Goal: Information Seeking & Learning: Learn about a topic

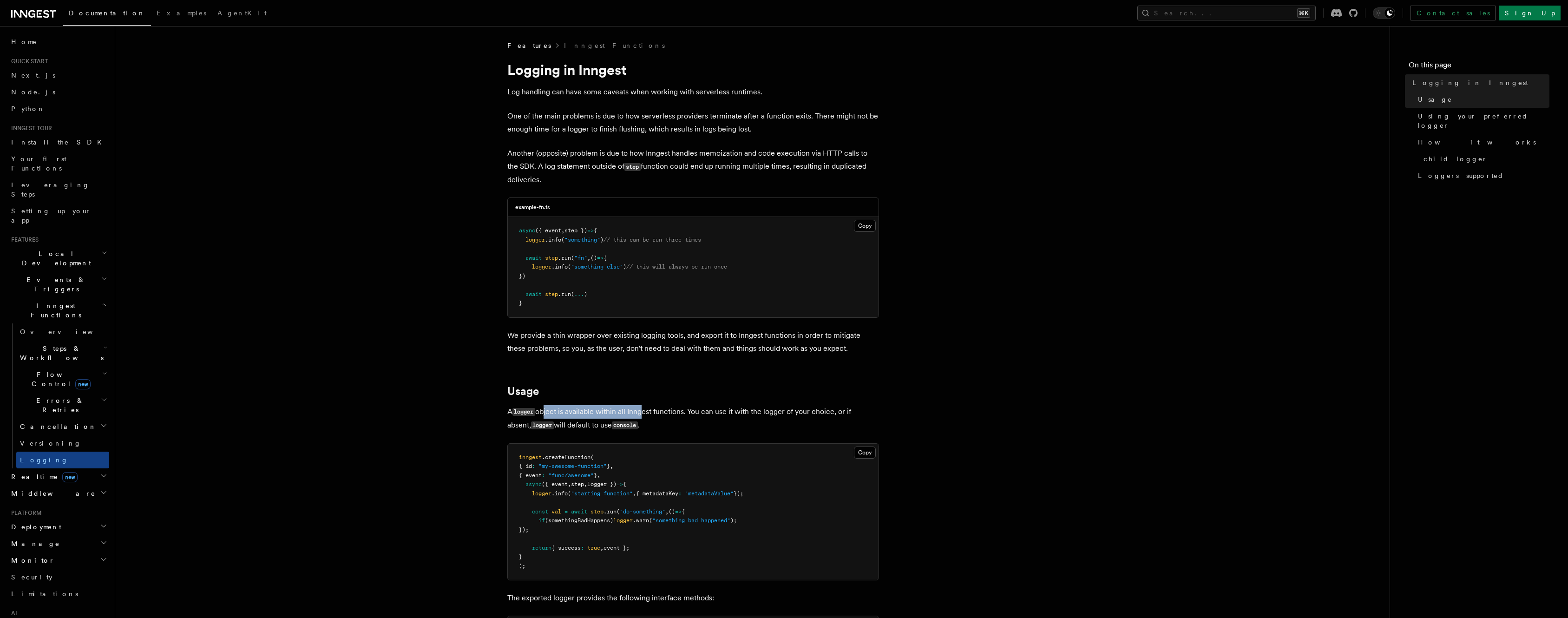
drag, startPoint x: 543, startPoint y: 413, endPoint x: 641, endPoint y: 414, distance: 98.0
click at [641, 414] on p "A logger object is available within all Inngest functions. You can use it with …" at bounding box center [693, 418] width 372 height 27
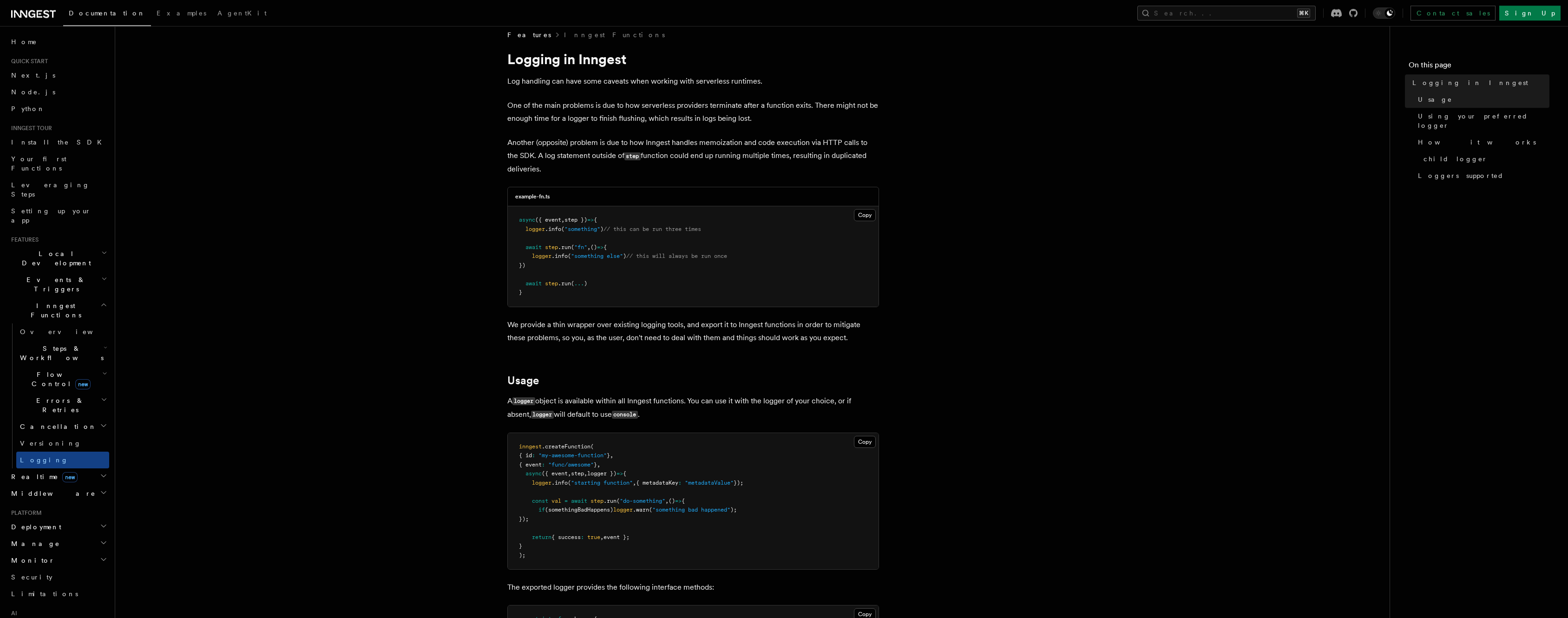
scroll to position [67, 0]
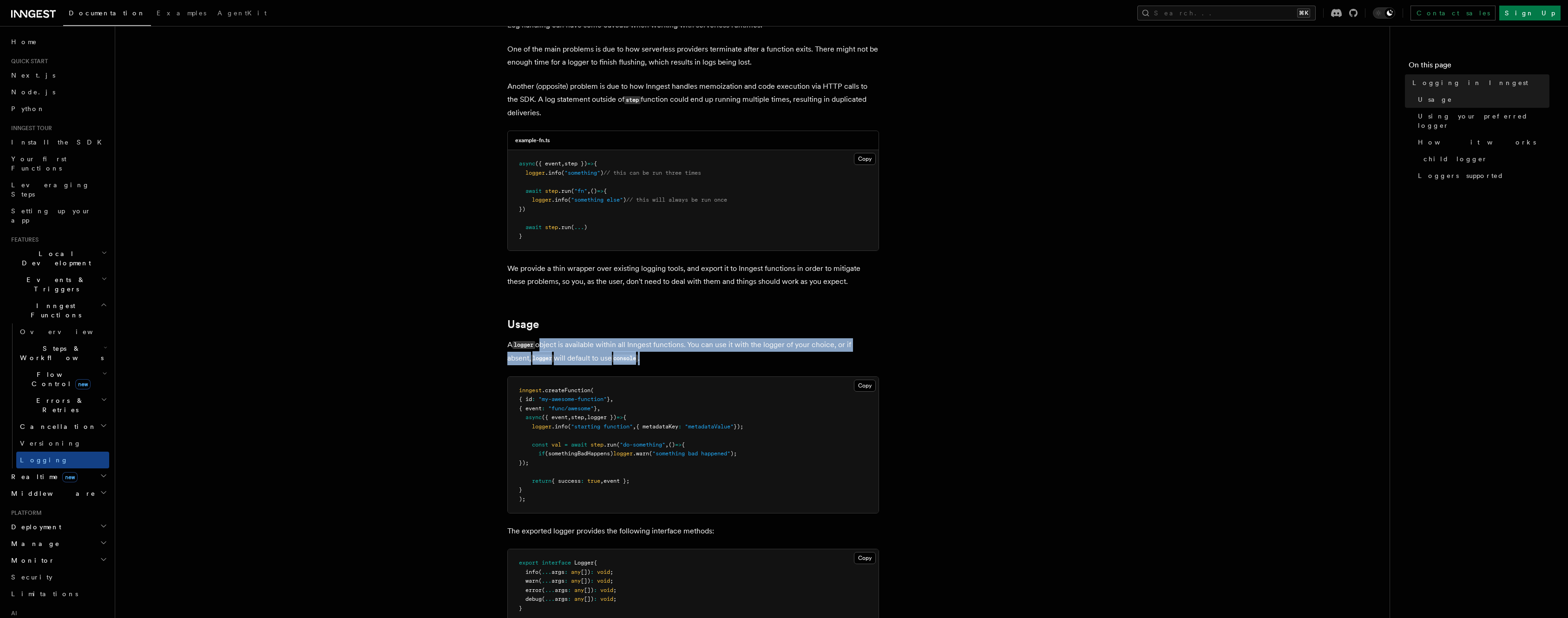
drag, startPoint x: 541, startPoint y: 345, endPoint x: 681, endPoint y: 361, distance: 140.9
click at [681, 361] on p "A logger object is available within all Inngest functions. You can use it with …" at bounding box center [693, 351] width 372 height 27
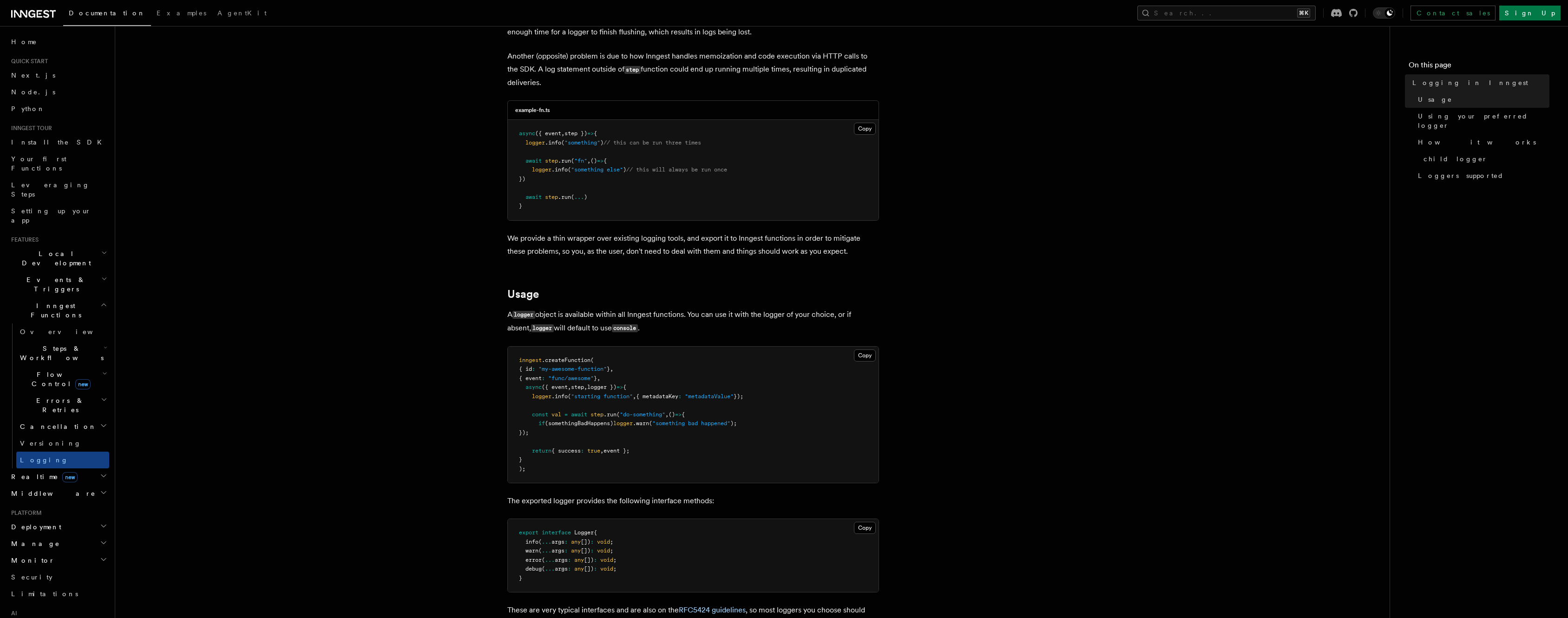
scroll to position [104, 0]
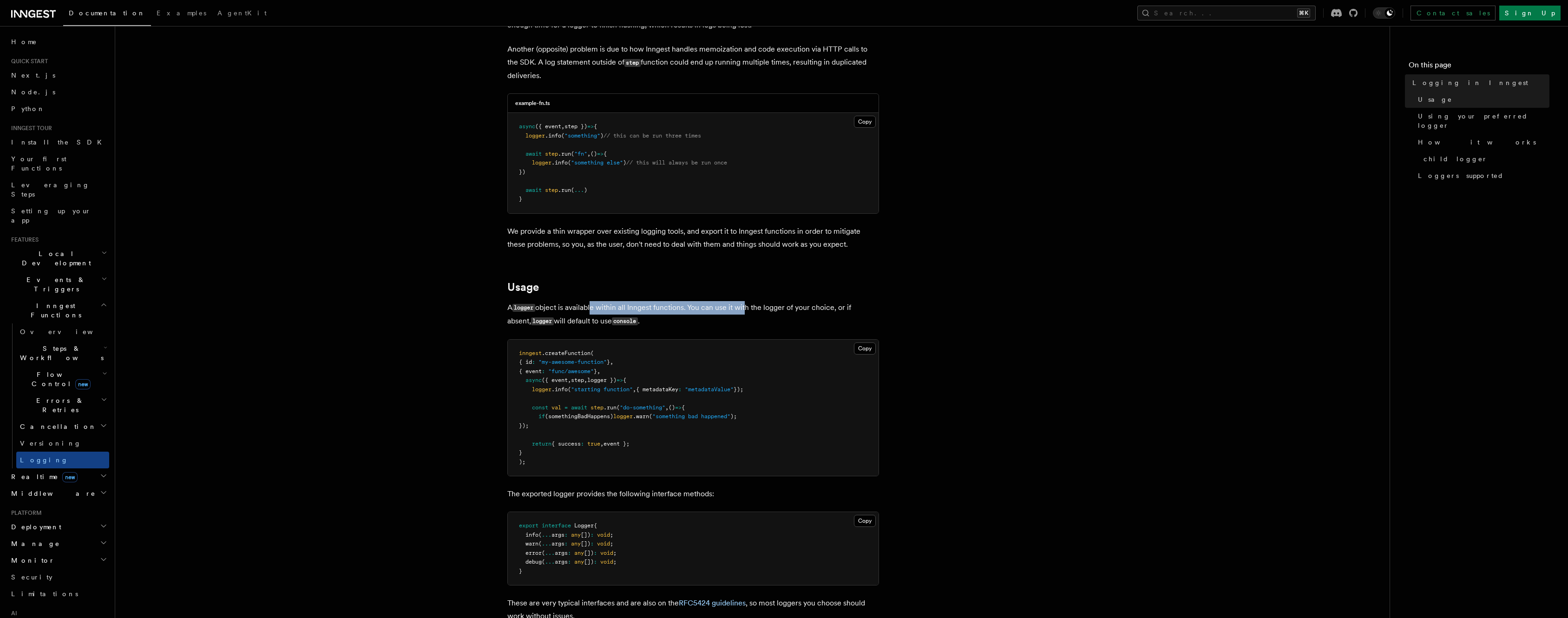
drag, startPoint x: 593, startPoint y: 309, endPoint x: 748, endPoint y: 309, distance: 155.0
click at [748, 309] on p "A logger object is available within all Inngest functions. You can use it with …" at bounding box center [693, 314] width 372 height 27
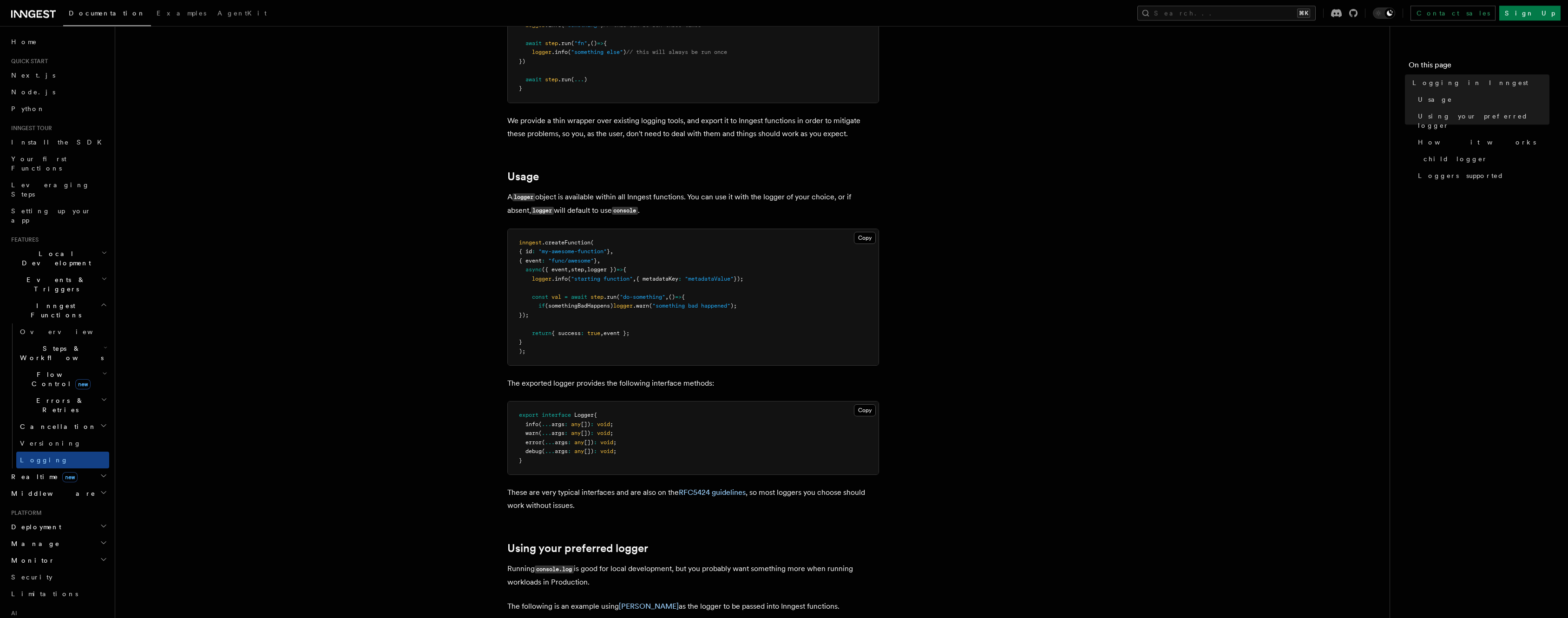
scroll to position [216, 0]
drag, startPoint x: 583, startPoint y: 383, endPoint x: 668, endPoint y: 384, distance: 85.0
click at [668, 384] on p "The exported logger provides the following interface methods:" at bounding box center [693, 382] width 372 height 13
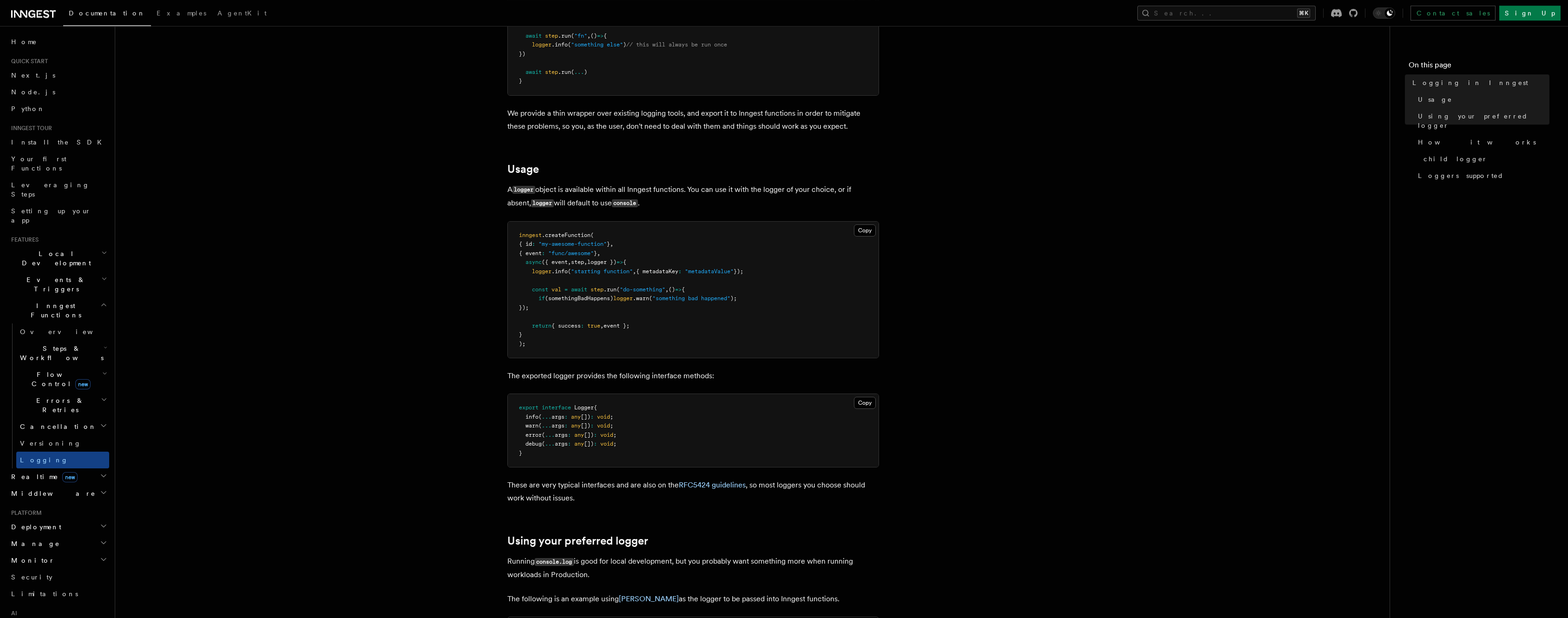
scroll to position [223, 0]
drag, startPoint x: 571, startPoint y: 483, endPoint x: 627, endPoint y: 493, distance: 56.9
click at [627, 493] on p "These are very typical interfaces and are also on the RFC5424 guidelines , so m…" at bounding box center [693, 490] width 372 height 26
drag, startPoint x: 636, startPoint y: 487, endPoint x: 661, endPoint y: 493, distance: 25.7
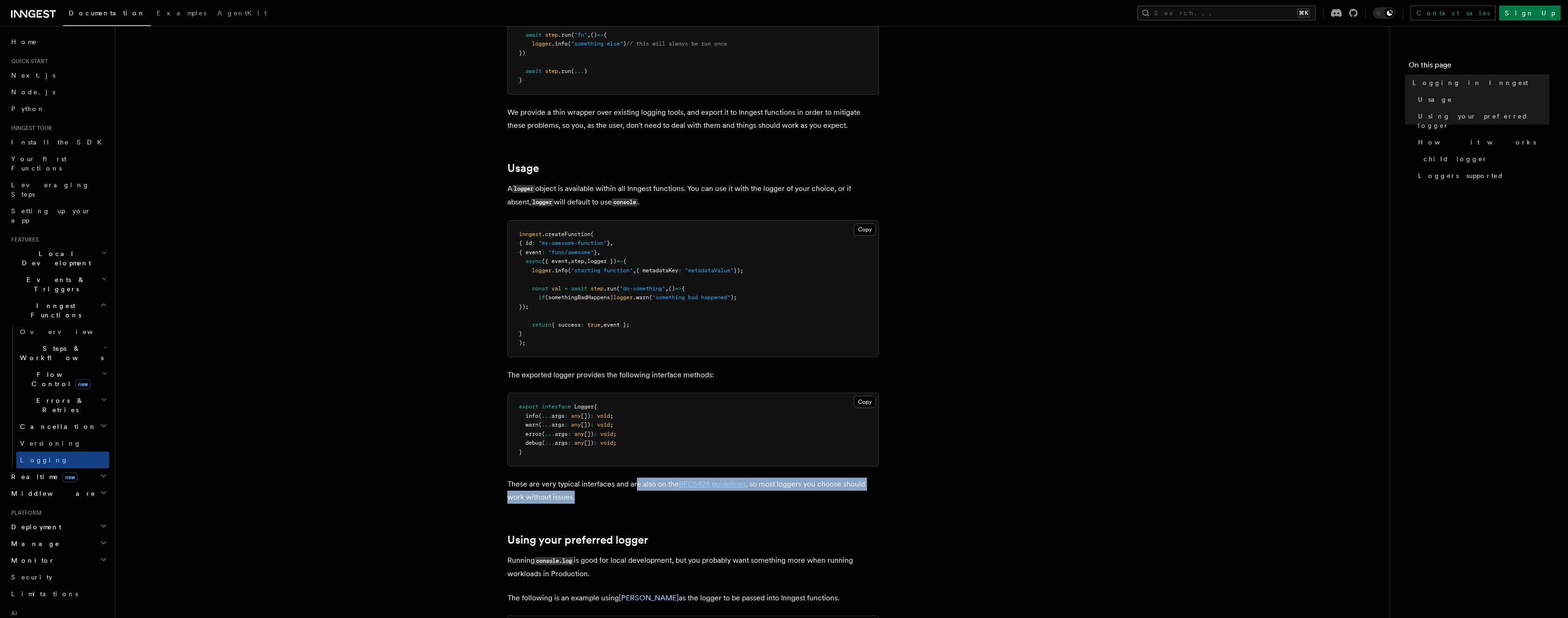
click at [661, 493] on p "These are very typical interfaces and are also on the RFC5424 guidelines , so m…" at bounding box center [693, 490] width 372 height 26
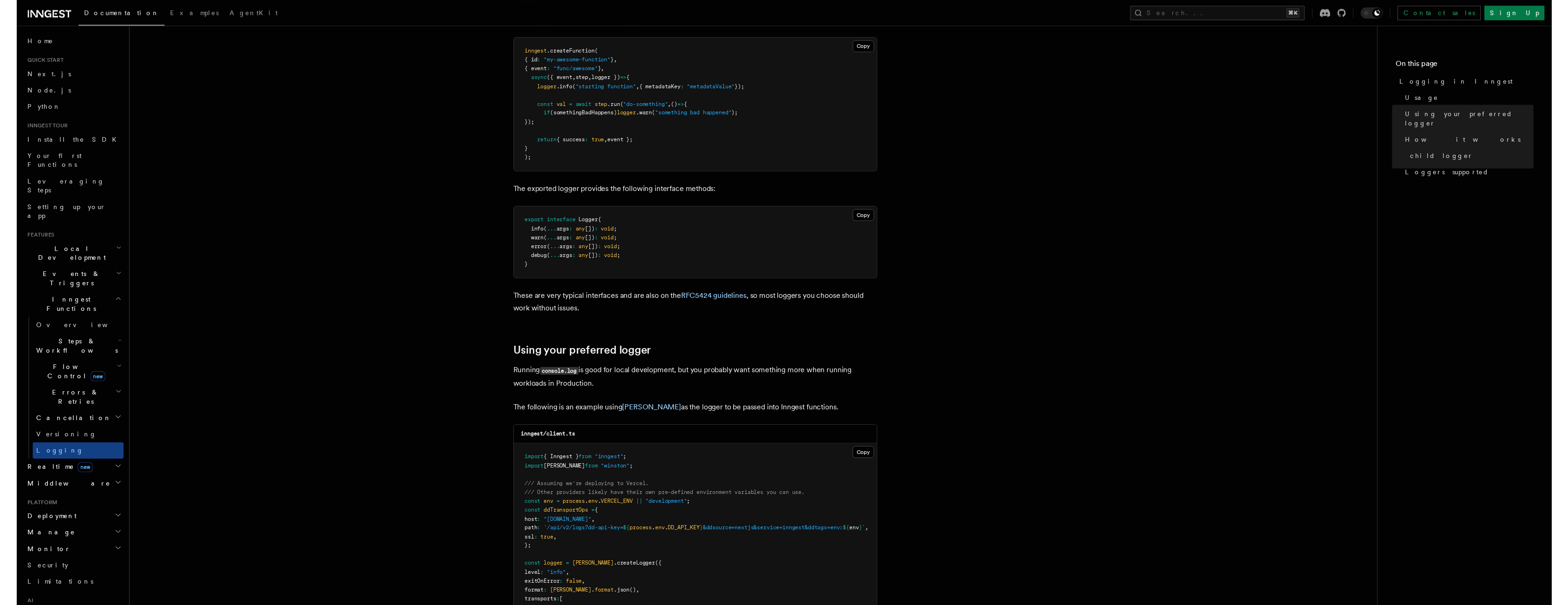
scroll to position [245, 0]
